Goal: Task Accomplishment & Management: Use online tool/utility

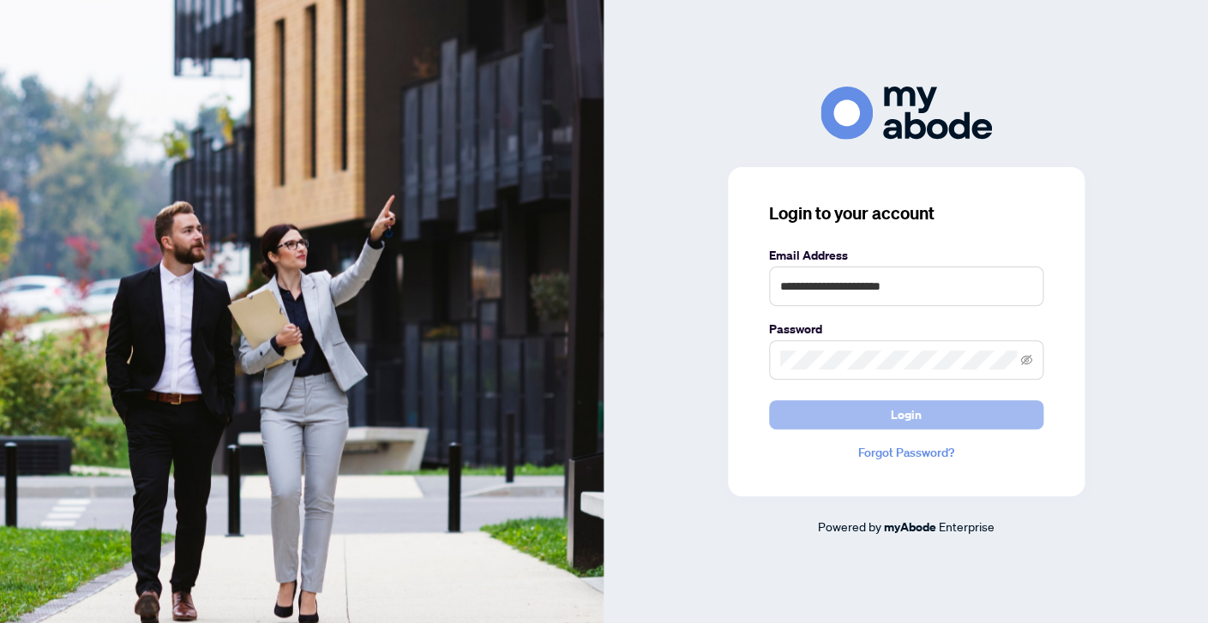
click at [954, 429] on button "Login" at bounding box center [906, 414] width 274 height 29
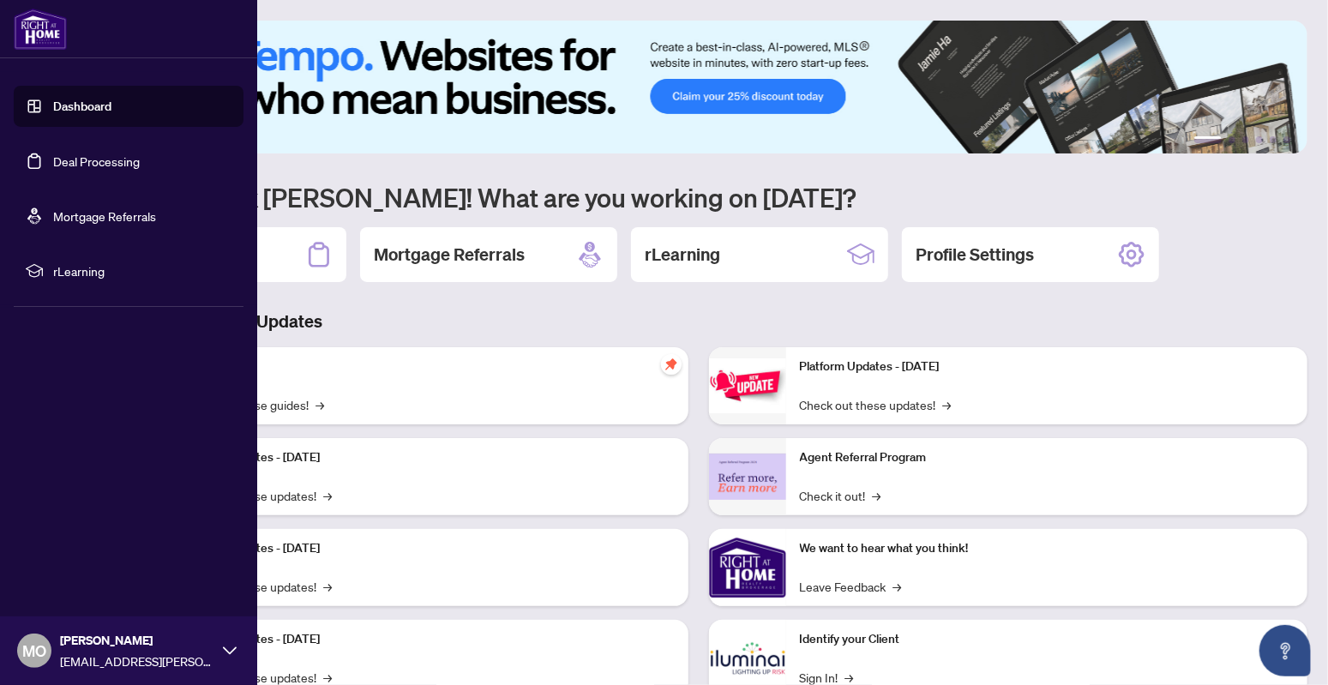
click at [57, 166] on link "Deal Processing" at bounding box center [96, 160] width 87 height 15
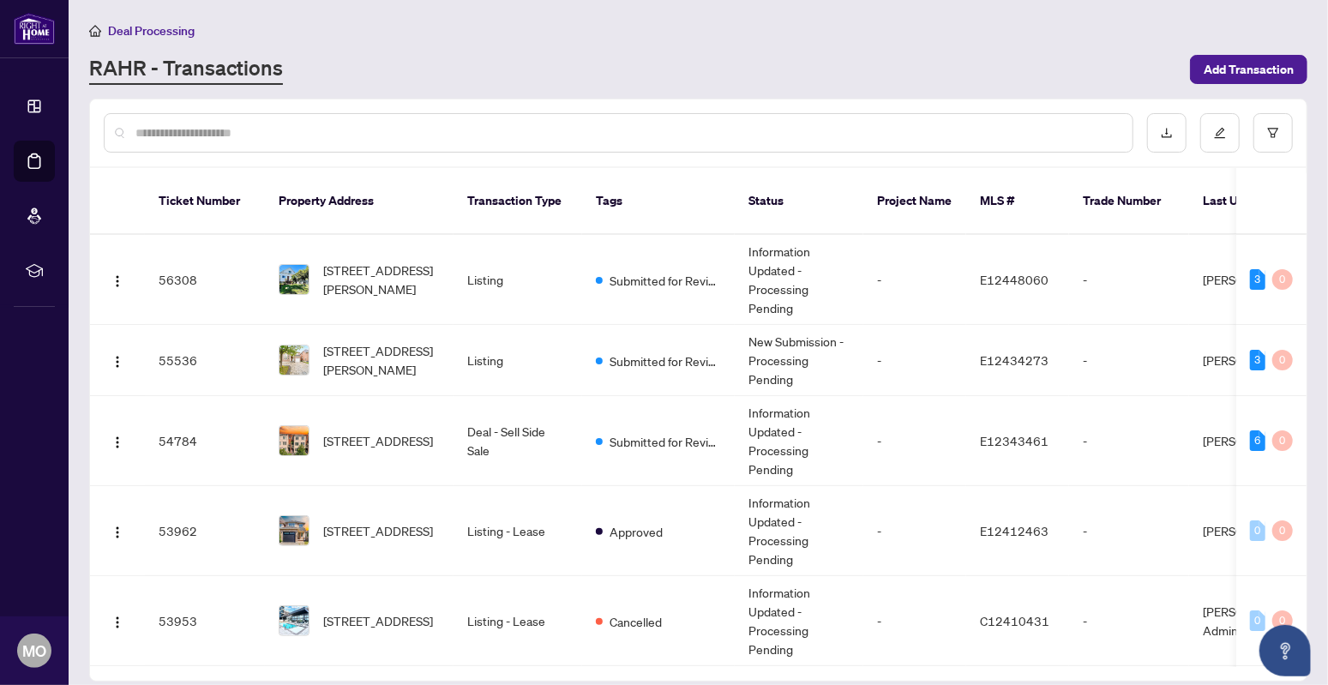
click at [579, 129] on input "text" at bounding box center [627, 132] width 984 height 19
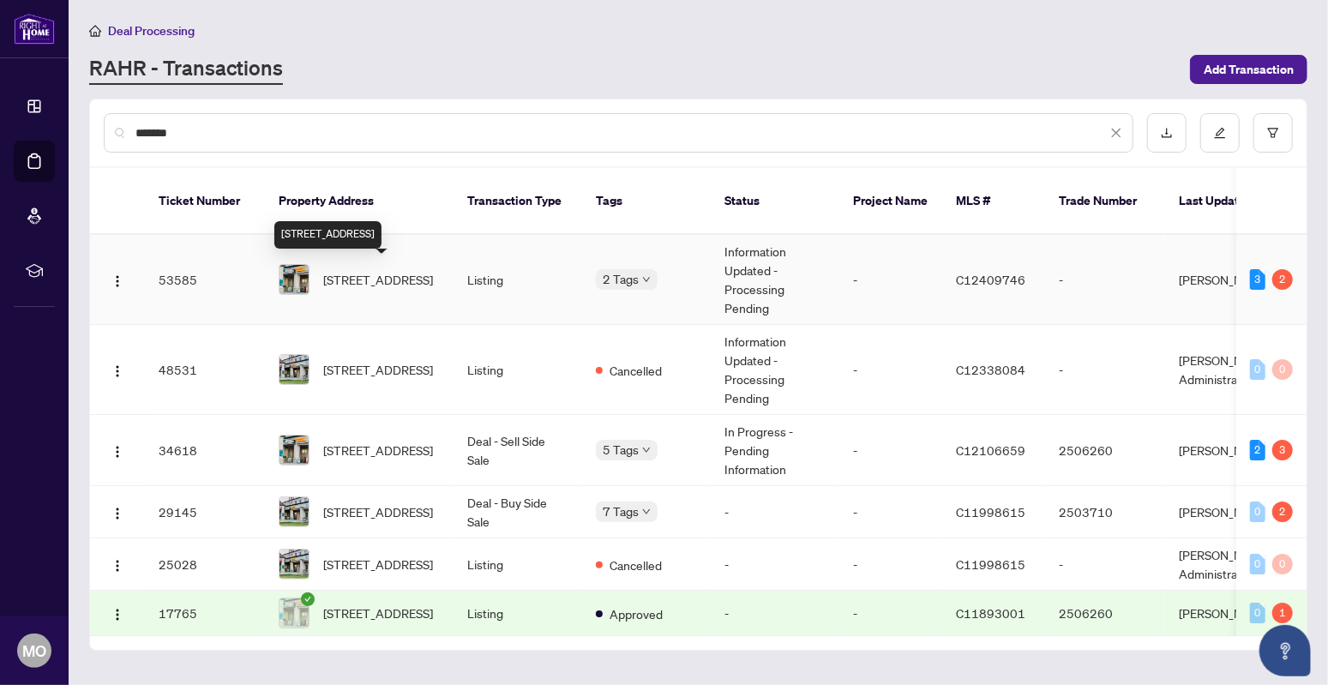
type input "******"
click at [359, 270] on span "[STREET_ADDRESS]" at bounding box center [378, 279] width 110 height 19
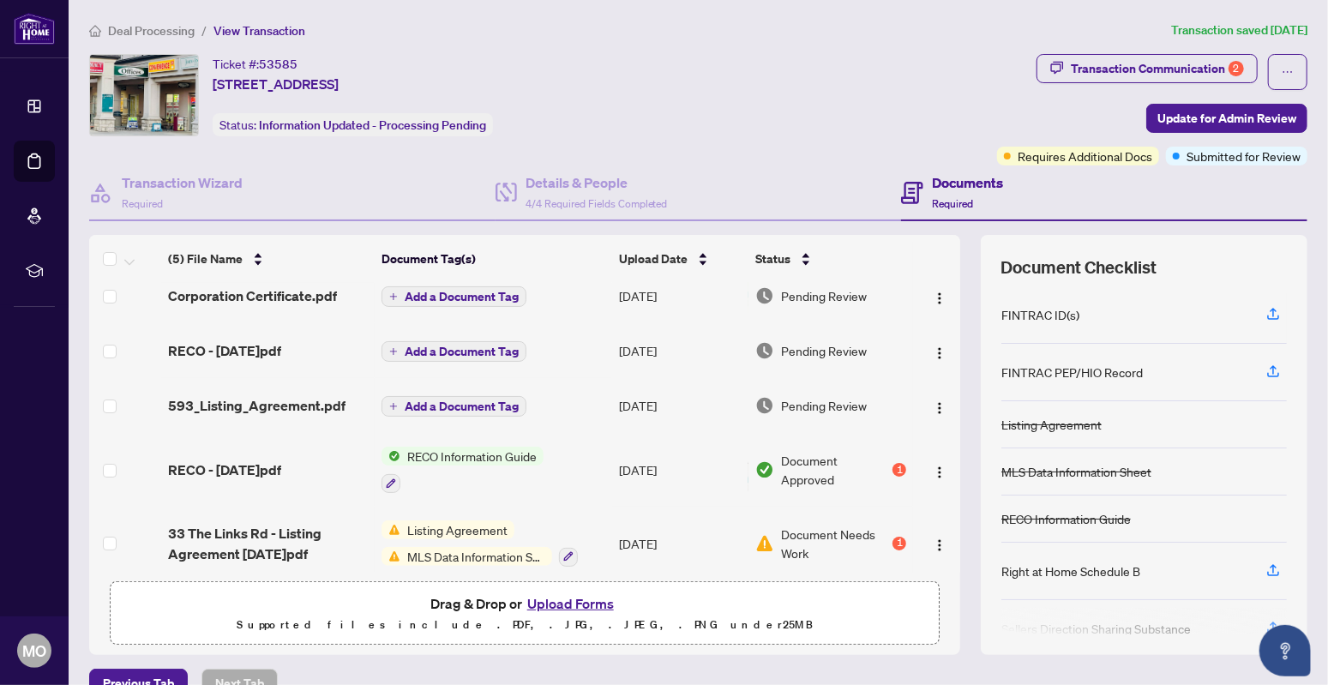
scroll to position [21, 0]
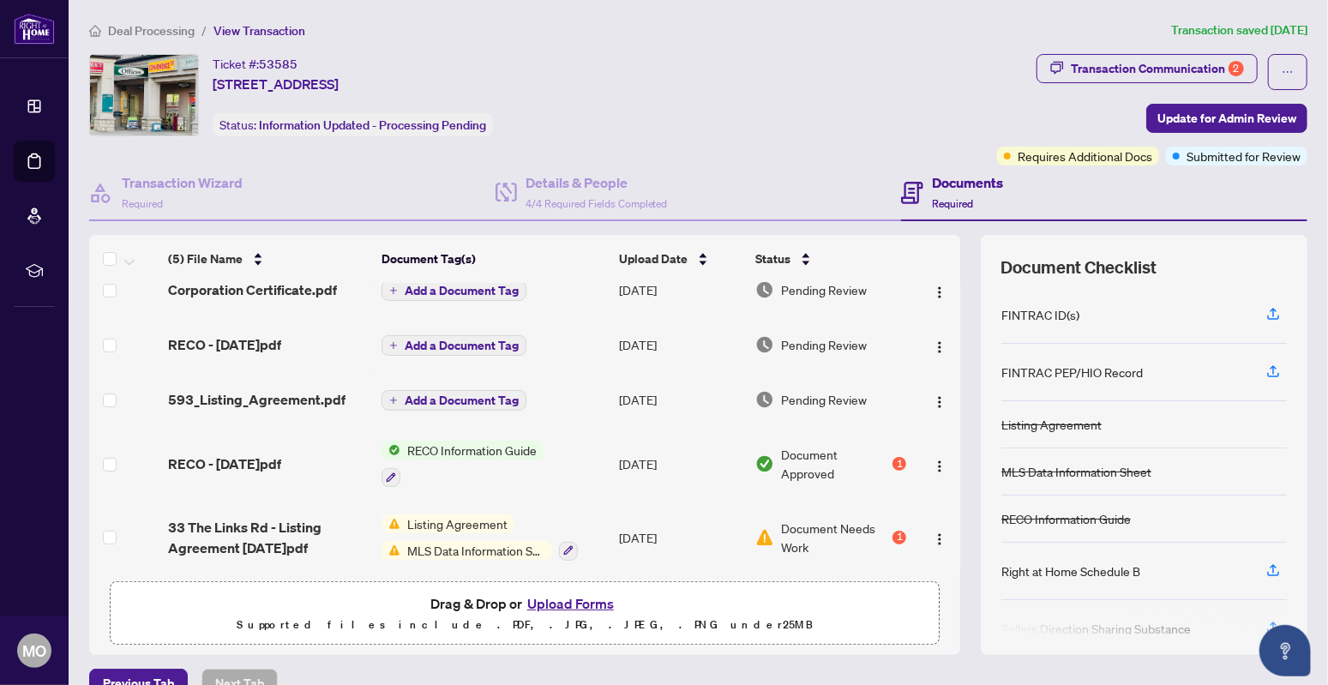
click at [565, 595] on button "Upload Forms" at bounding box center [570, 604] width 97 height 22
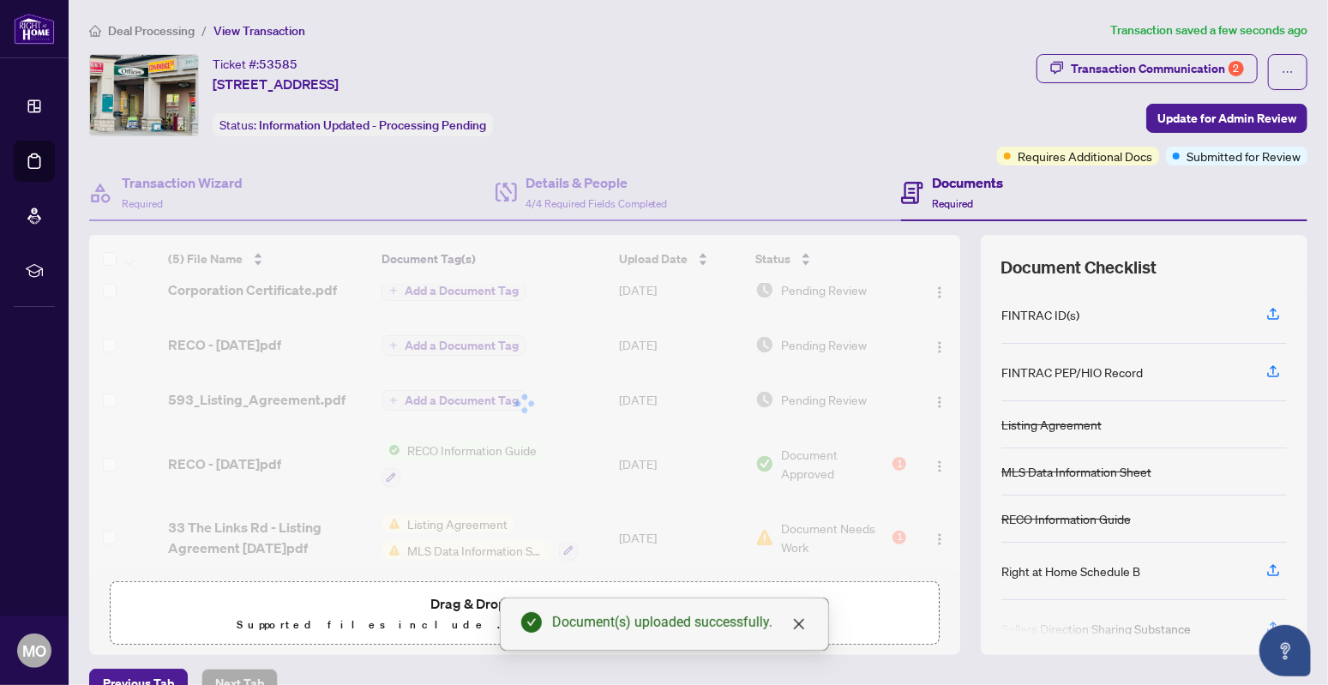
scroll to position [75, 0]
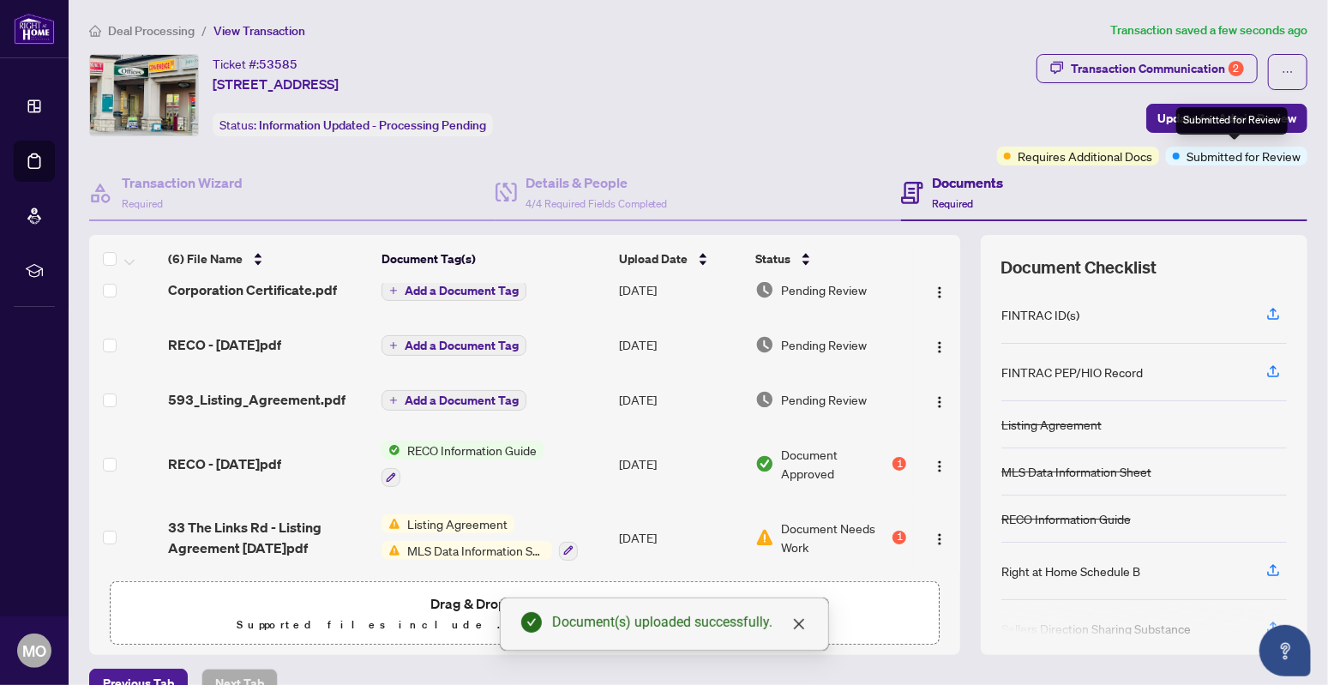
click at [1242, 112] on div "Submitted for Review" at bounding box center [1232, 120] width 111 height 27
click at [1185, 117] on span "Update for Admin Review" at bounding box center [1227, 118] width 139 height 27
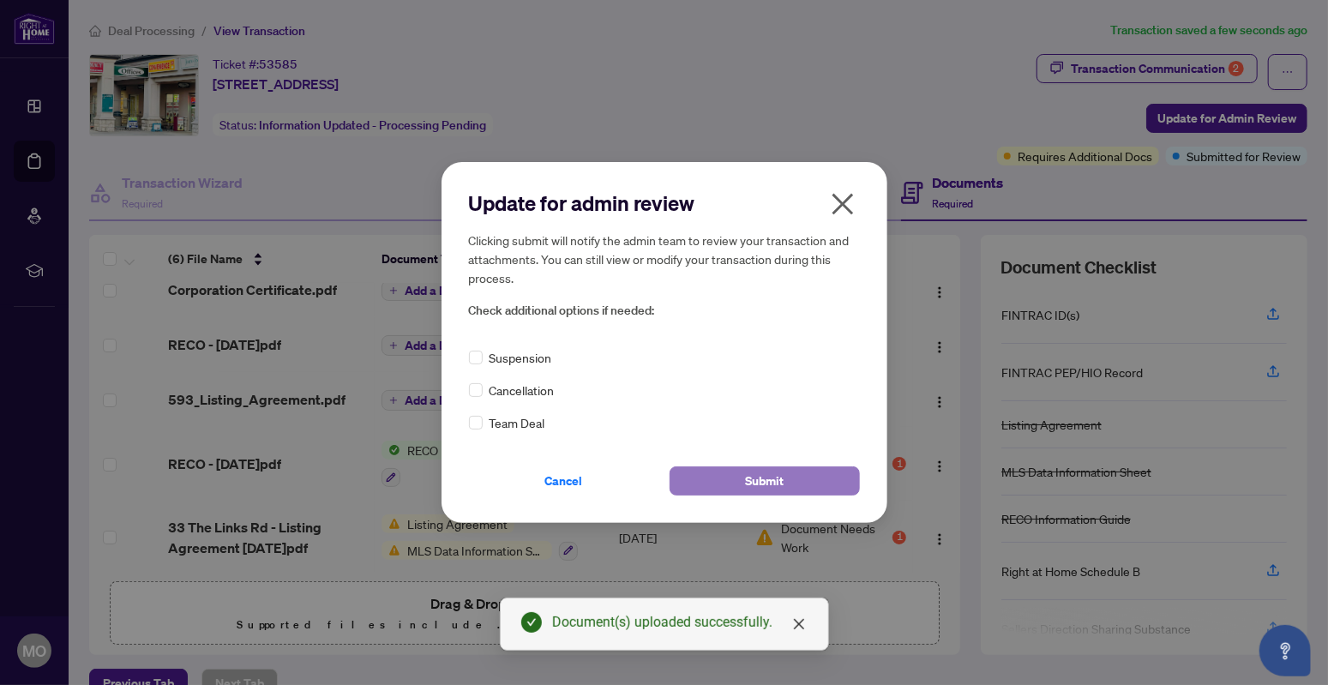
click at [782, 483] on button "Submit" at bounding box center [765, 480] width 190 height 29
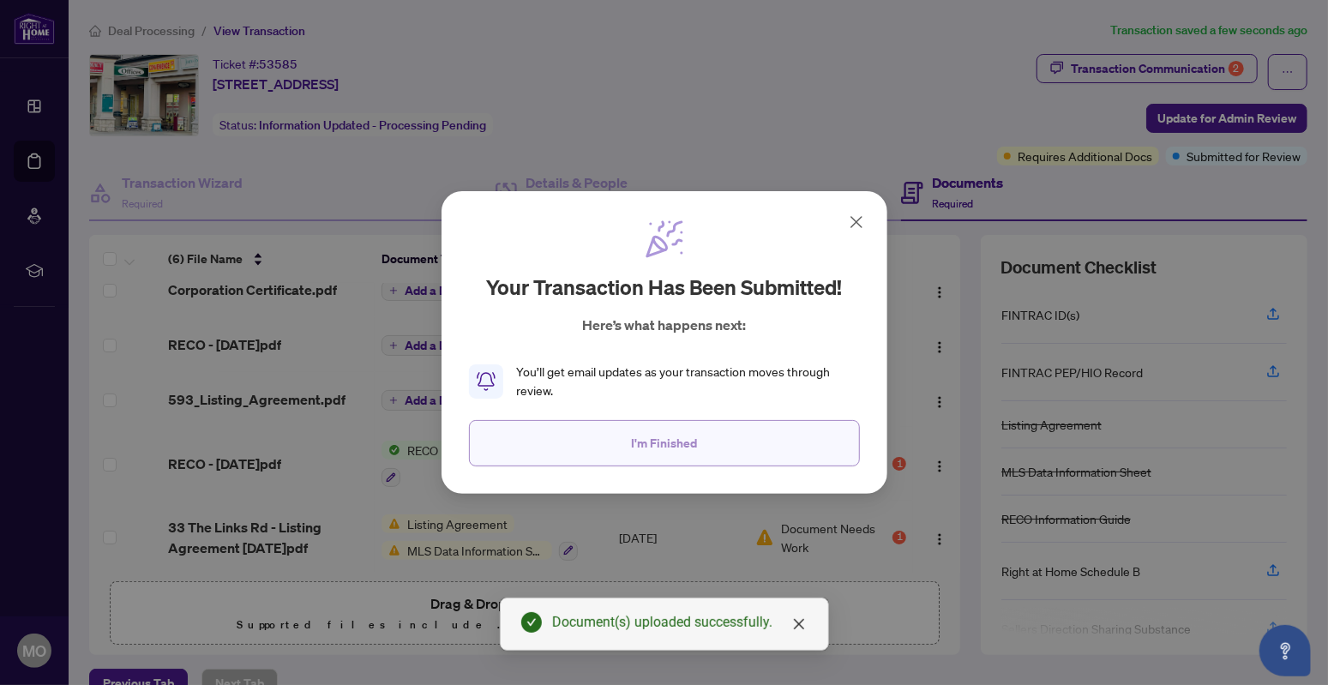
click at [742, 442] on button "I'm Finished" at bounding box center [664, 443] width 391 height 46
